Goal: Information Seeking & Learning: Learn about a topic

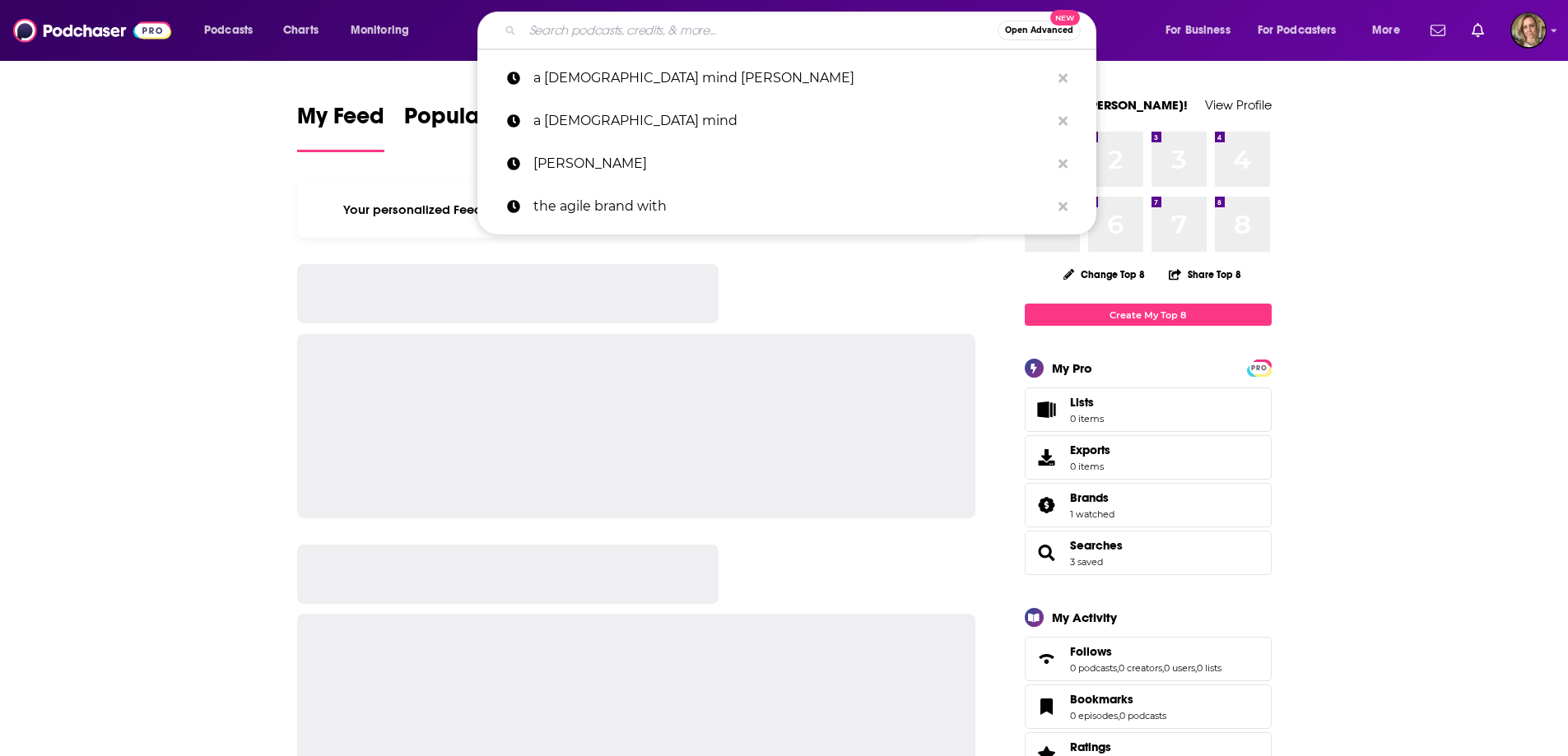
click at [648, 41] on input "Search podcasts, credits, & more..." at bounding box center [760, 30] width 475 height 27
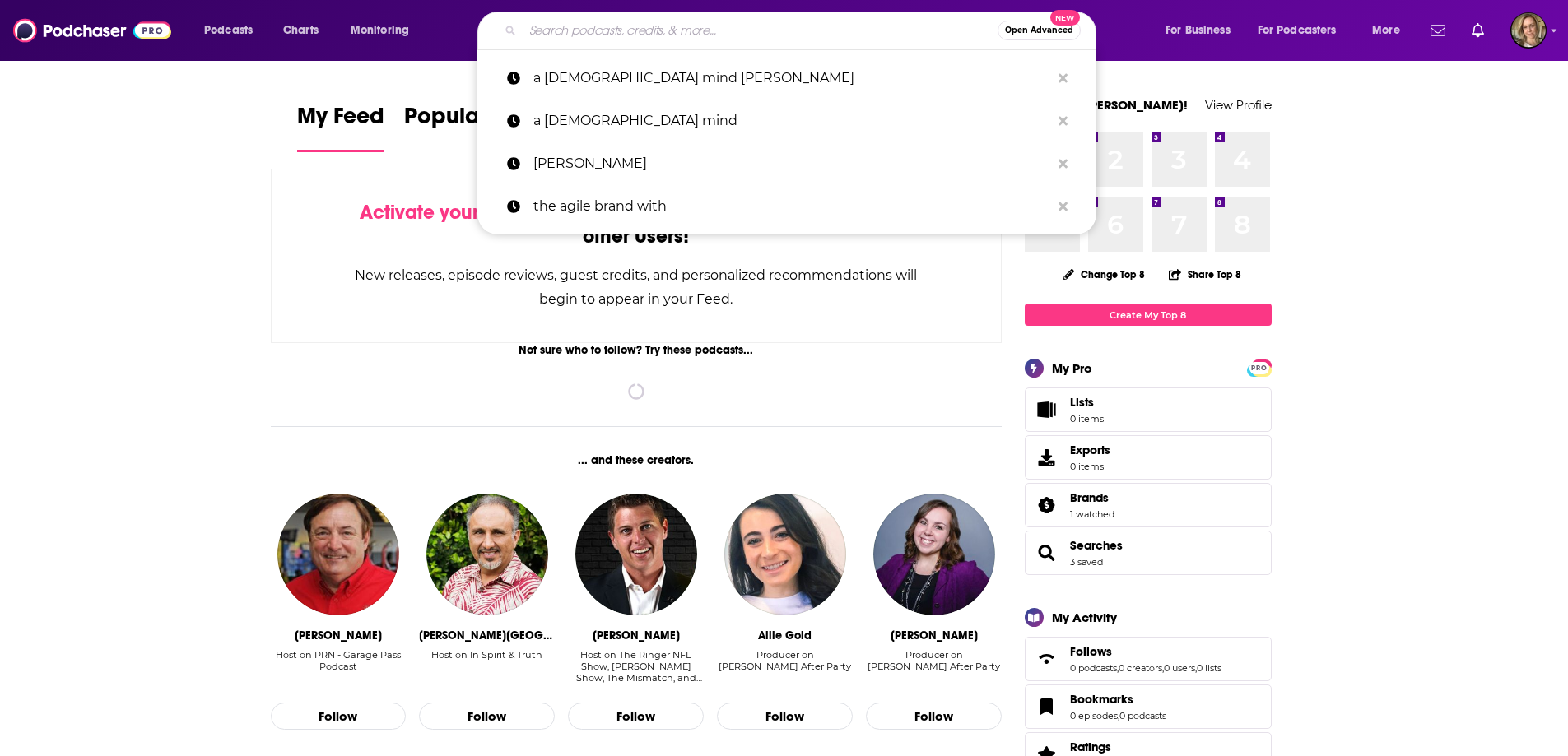
click at [628, 24] on input "Search podcasts, credits, & more..." at bounding box center [760, 30] width 475 height 27
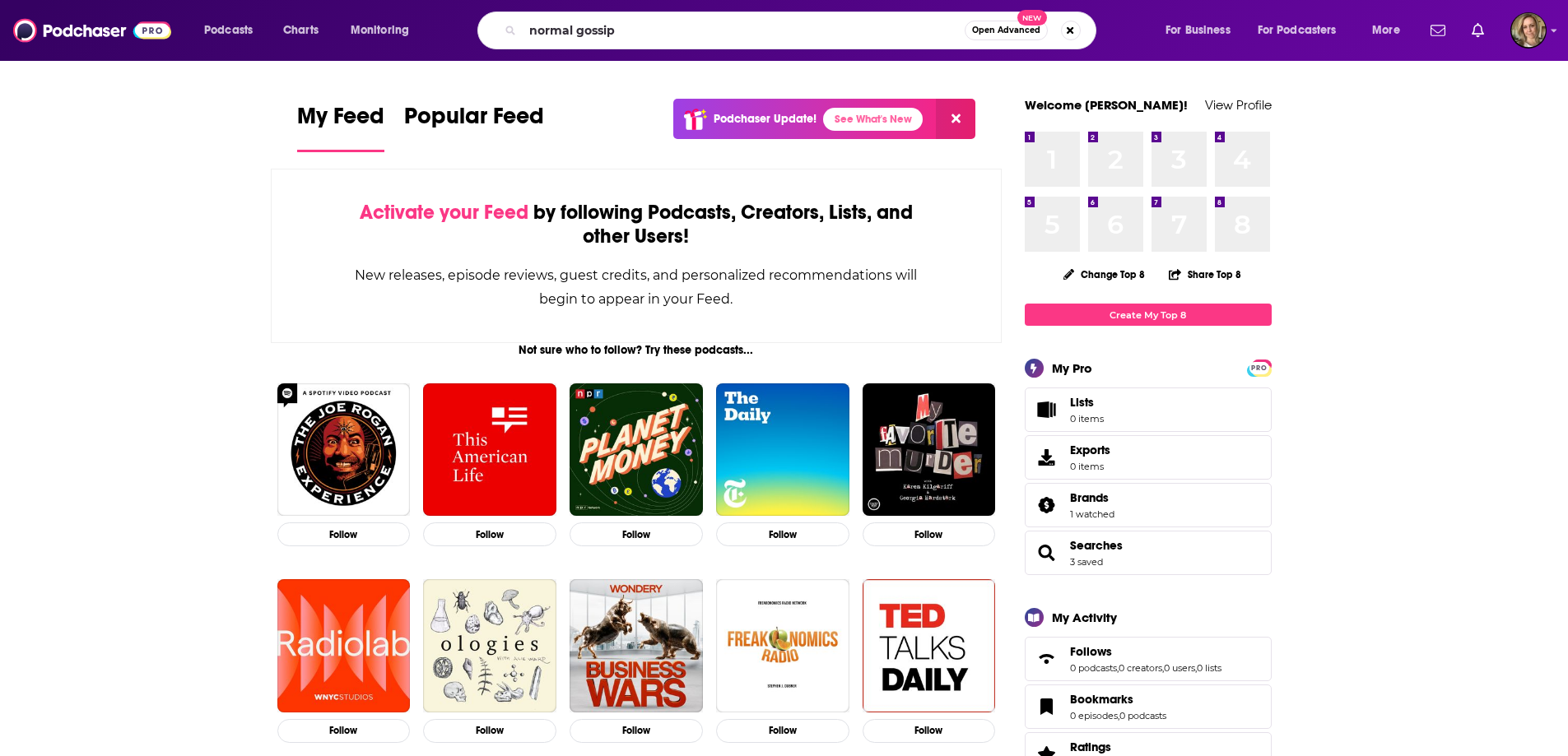
type input "normal gossip"
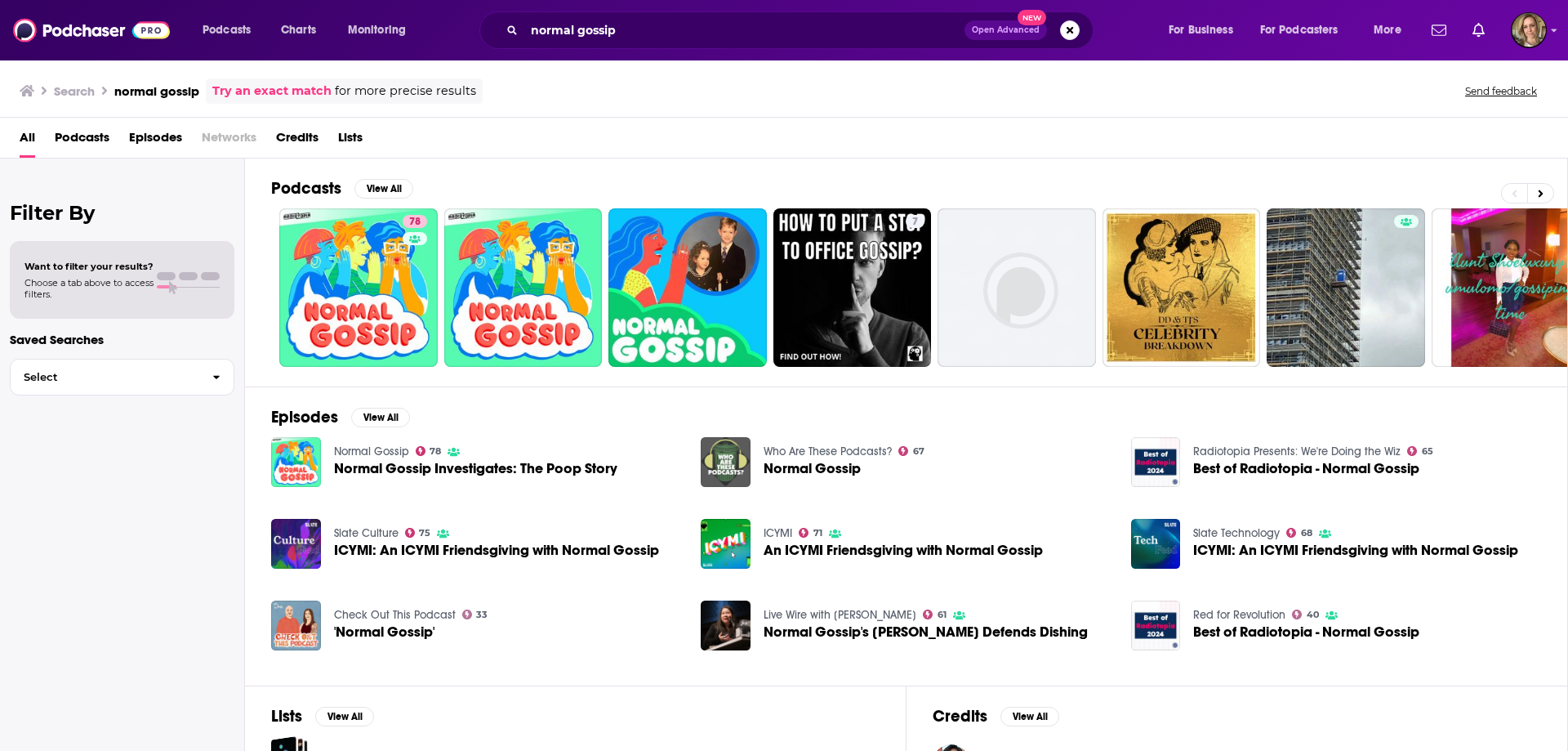
click at [723, 465] on img "Normal Gossip" at bounding box center [725, 462] width 50 height 50
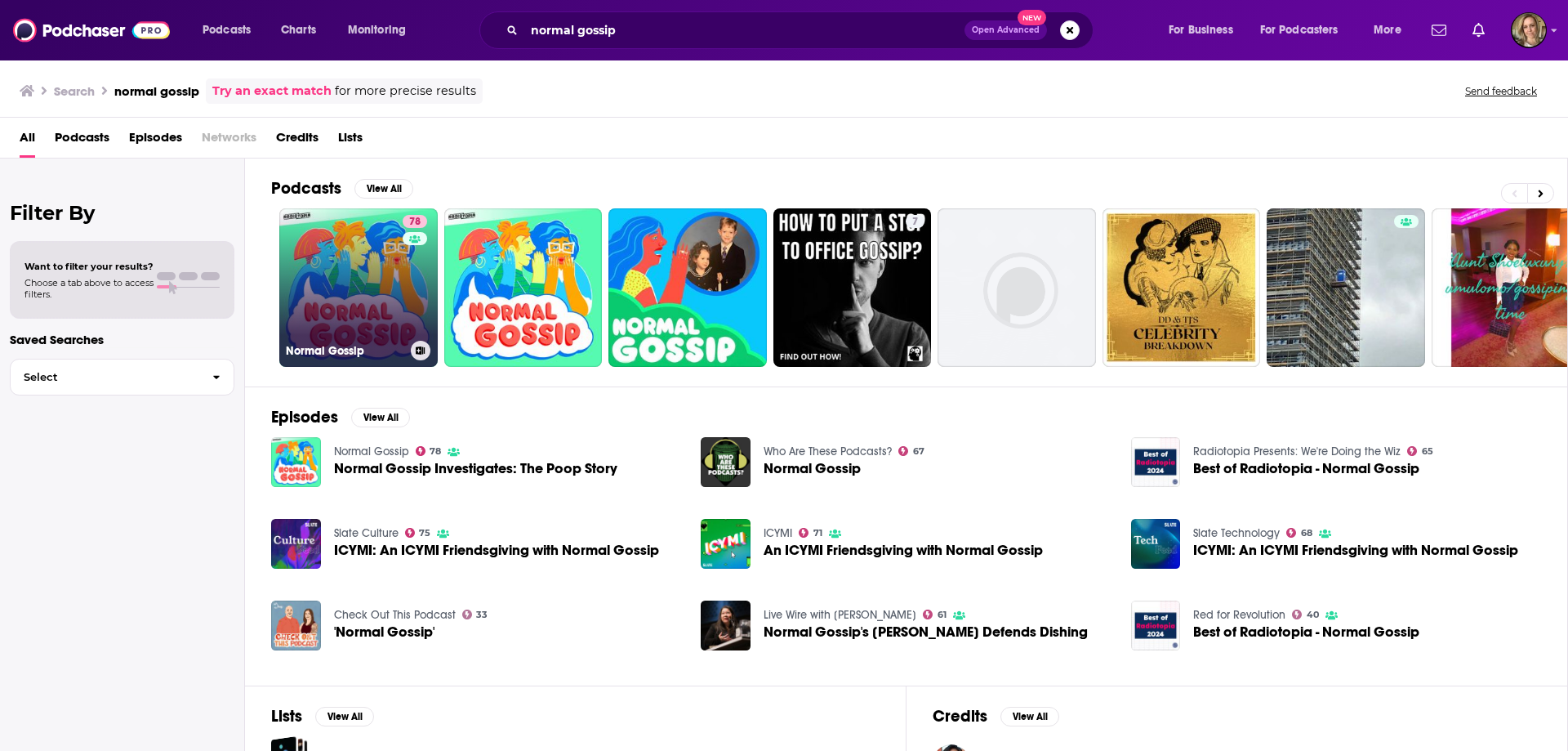
click at [353, 268] on link "78 Normal Gossip" at bounding box center [358, 287] width 158 height 158
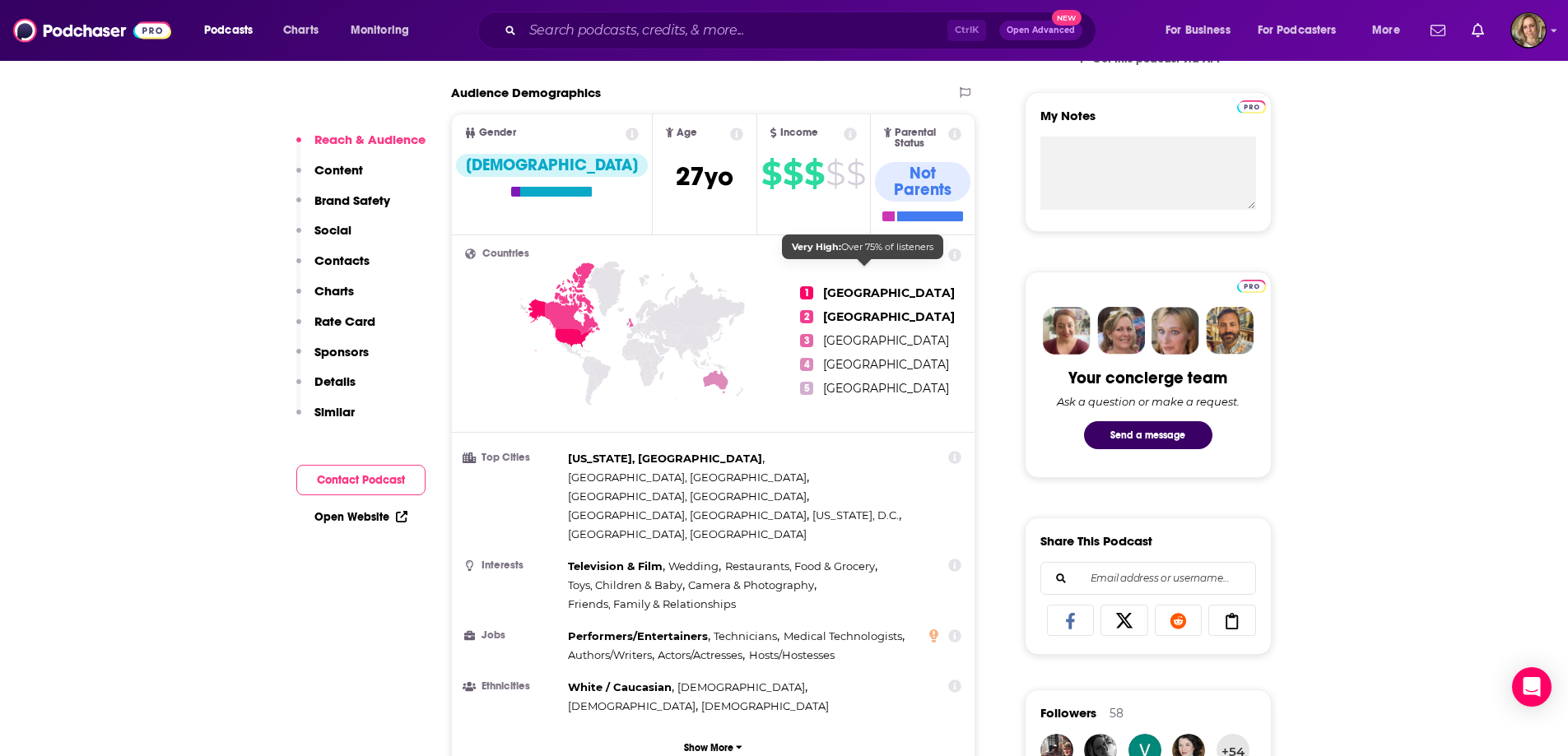
scroll to position [576, 0]
